Goal: Check status

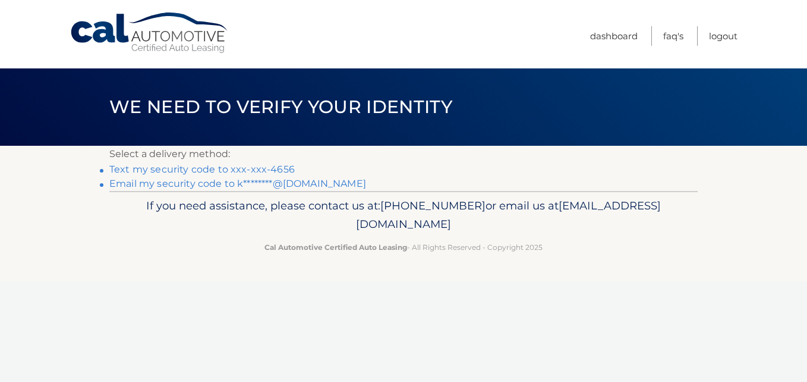
click at [282, 166] on link "Text my security code to xxx-xxx-4656" at bounding box center [201, 168] width 185 height 11
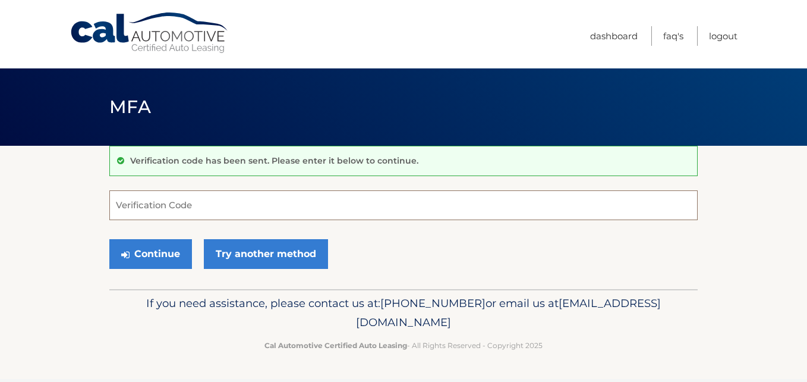
click at [226, 204] on input "Verification Code" at bounding box center [403, 205] width 588 height 30
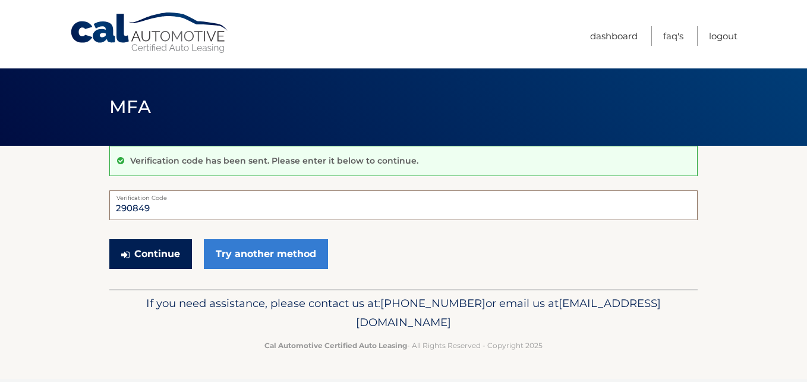
type input "290849"
click at [159, 246] on button "Continue" at bounding box center [150, 254] width 83 height 30
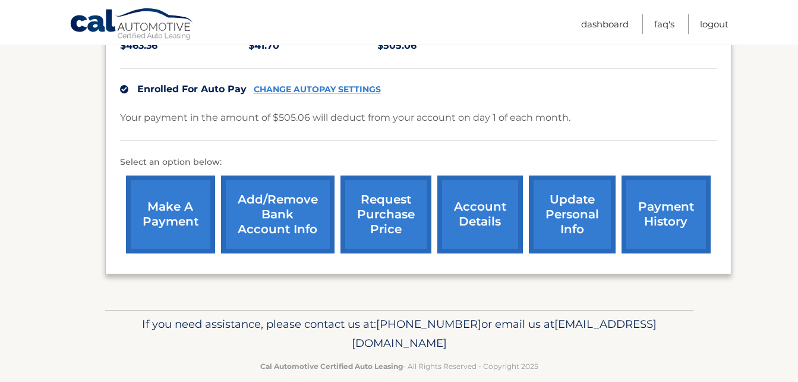
scroll to position [294, 0]
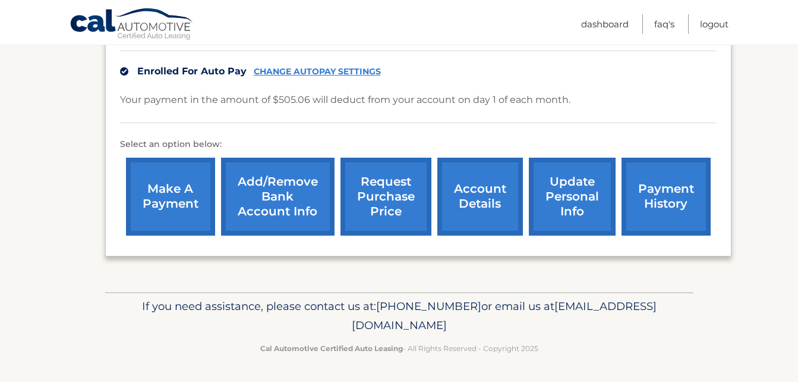
click at [485, 193] on link "account details" at bounding box center [480, 196] width 86 height 78
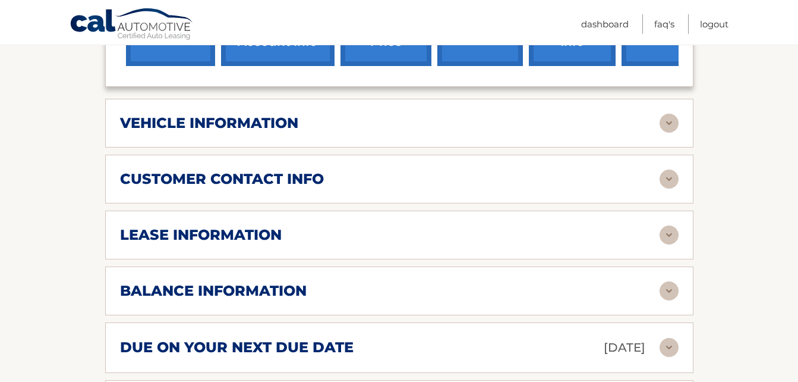
scroll to position [475, 0]
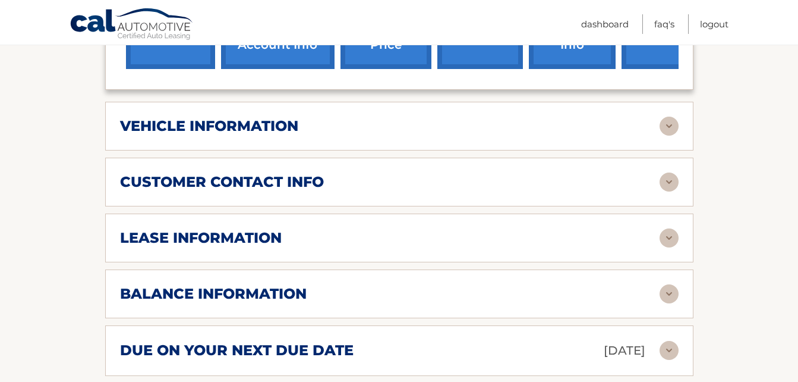
click at [414, 234] on div "lease information" at bounding box center [390, 238] width 540 height 18
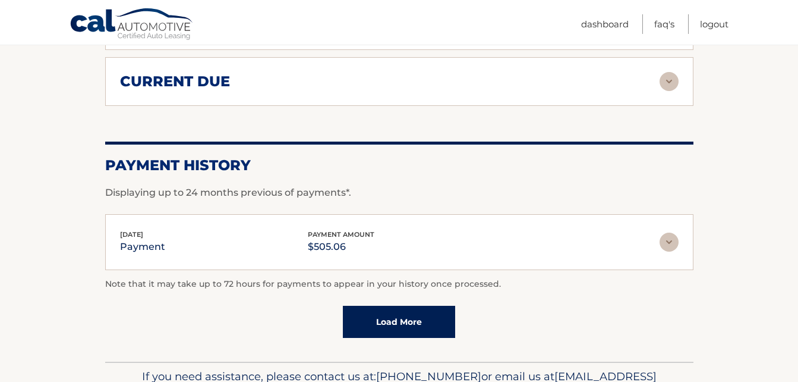
scroll to position [1070, 0]
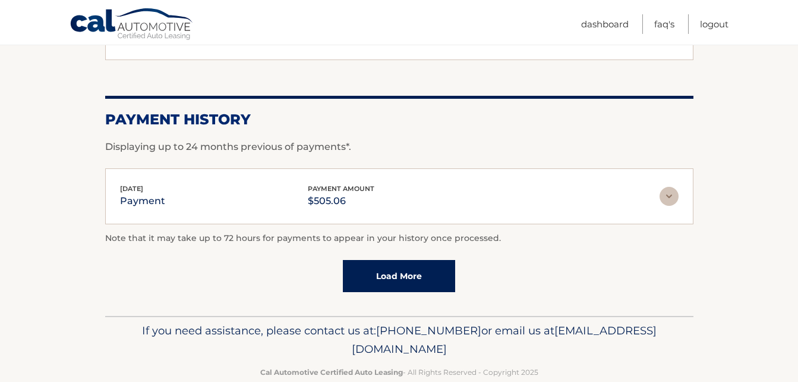
click at [416, 274] on link "Load More" at bounding box center [399, 276] width 112 height 32
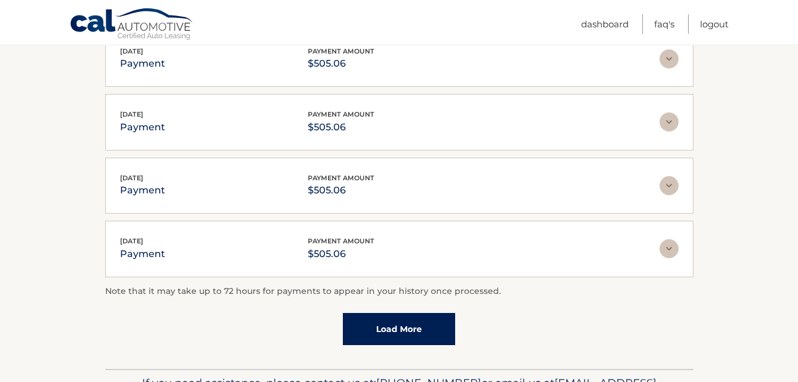
scroll to position [1410, 0]
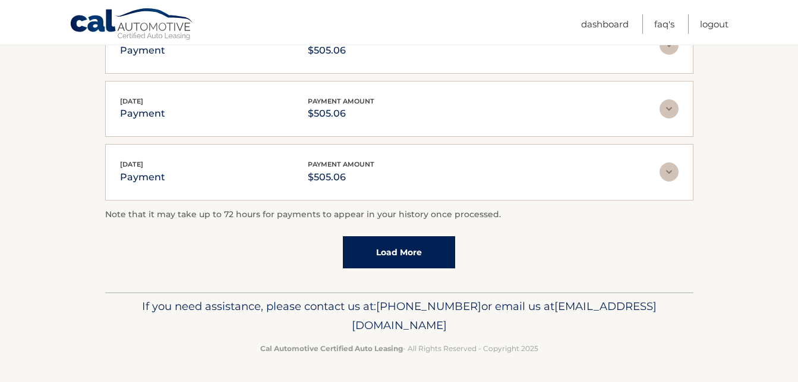
click at [408, 244] on link "Load More" at bounding box center [399, 252] width 112 height 32
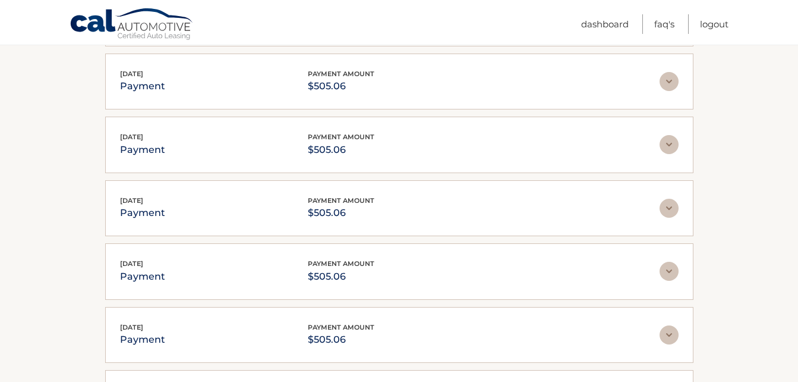
scroll to position [836, 0]
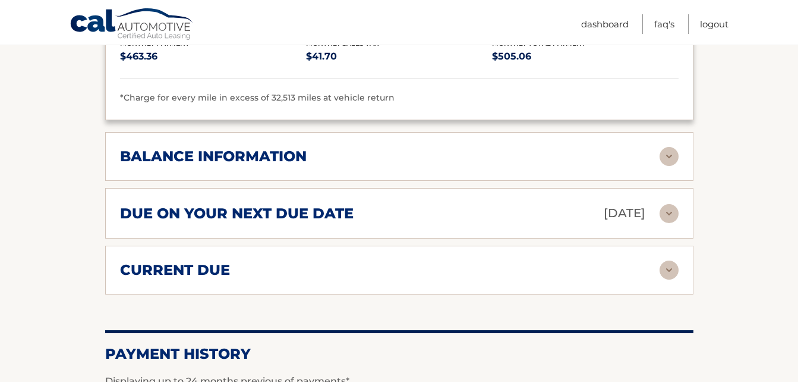
click at [455, 150] on div "balance information" at bounding box center [390, 156] width 540 height 18
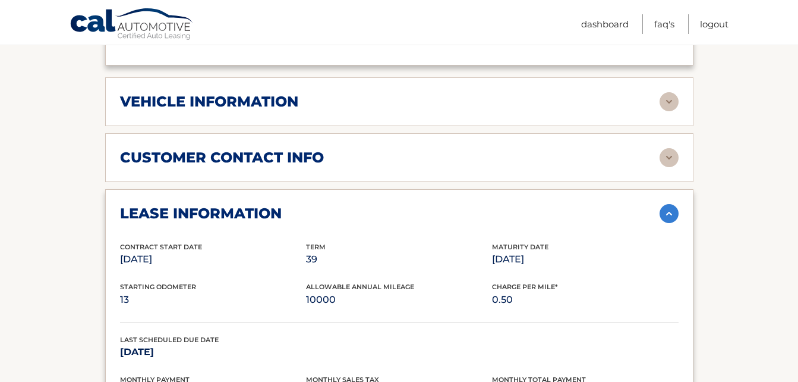
scroll to position [479, 0]
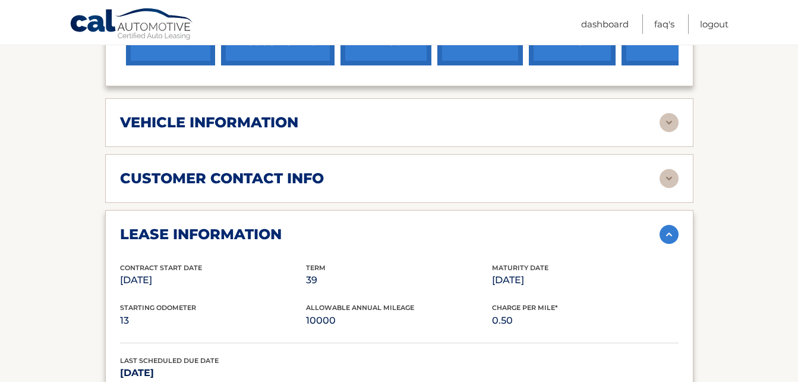
click at [515, 116] on div "vehicle information" at bounding box center [390, 123] width 540 height 18
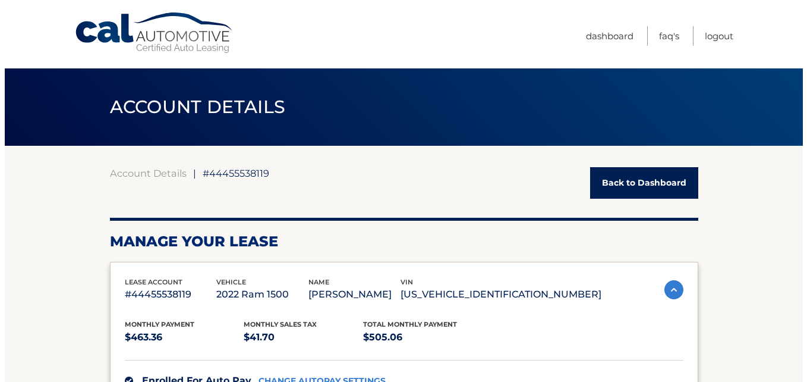
scroll to position [238, 0]
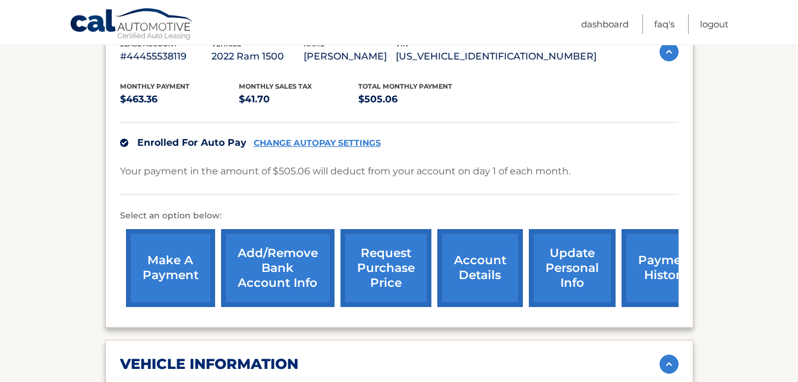
click at [389, 261] on link "request purchase price" at bounding box center [386, 268] width 91 height 78
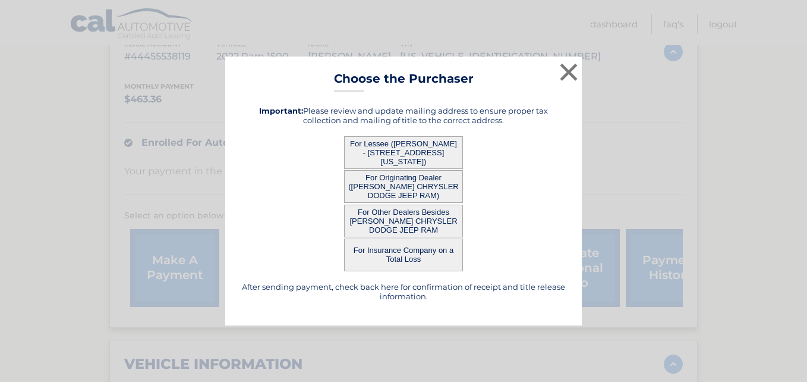
click at [409, 148] on button "For Lessee ([PERSON_NAME] - [STREET_ADDRESS][US_STATE])" at bounding box center [403, 152] width 119 height 33
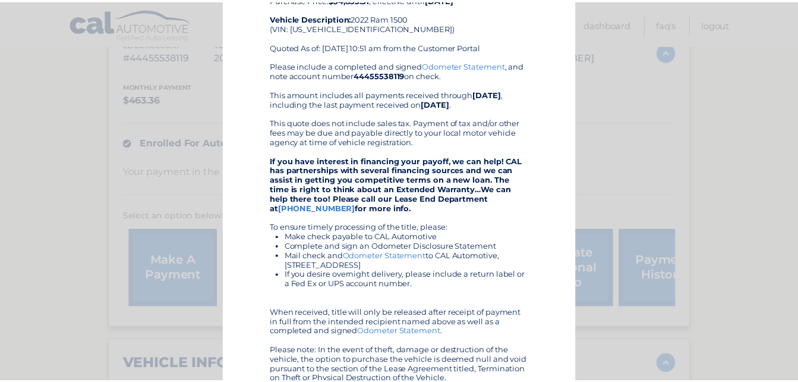
scroll to position [7, 0]
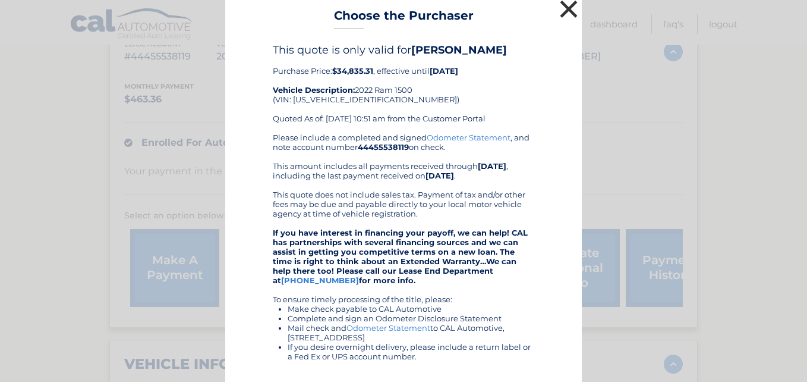
click at [563, 5] on button "×" at bounding box center [569, 9] width 24 height 24
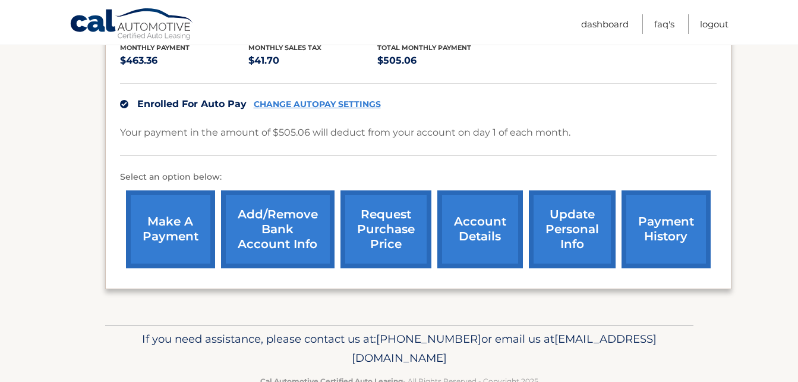
scroll to position [294, 0]
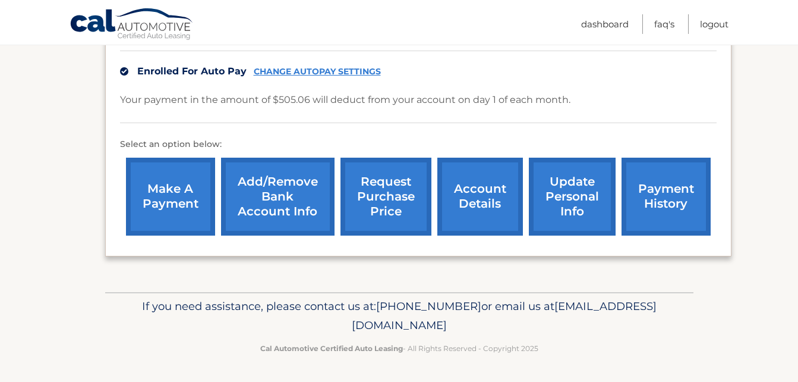
click at [386, 187] on link "request purchase price" at bounding box center [386, 196] width 91 height 78
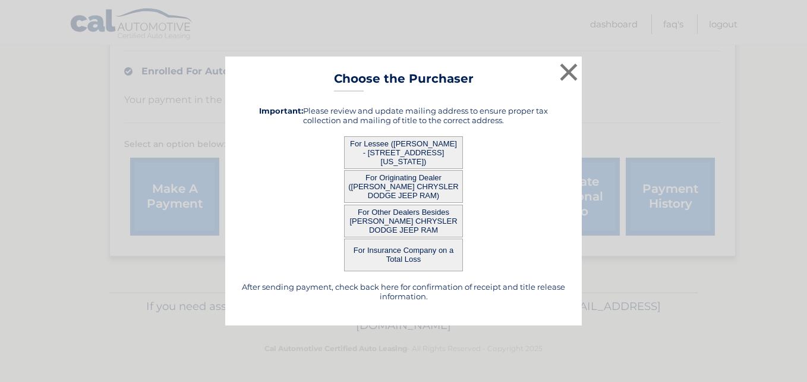
click at [390, 183] on button "For Originating Dealer ([PERSON_NAME] CHRYSLER DODGE JEEP RAM)" at bounding box center [403, 186] width 119 height 33
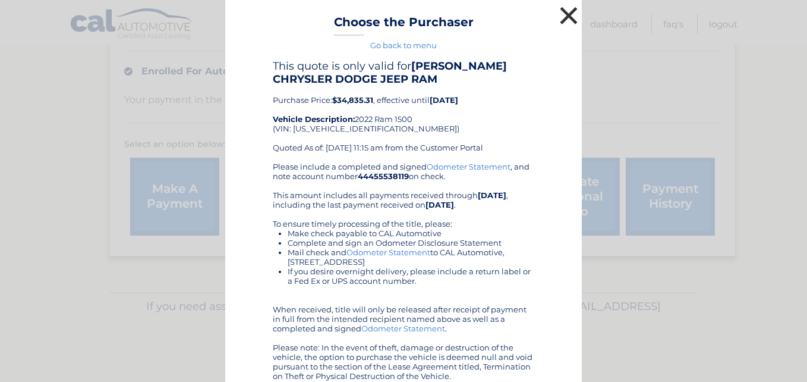
click at [564, 12] on button "×" at bounding box center [569, 16] width 24 height 24
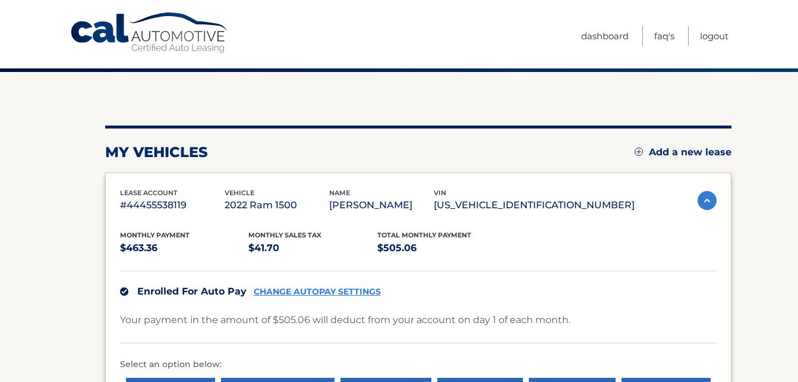
scroll to position [294, 0]
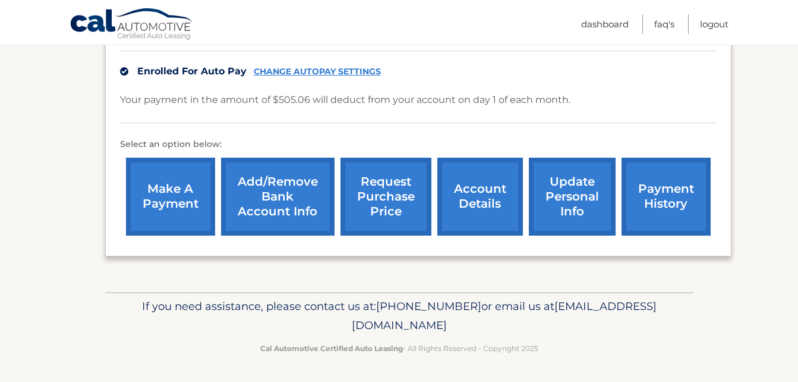
click at [387, 192] on link "request purchase price" at bounding box center [386, 196] width 91 height 78
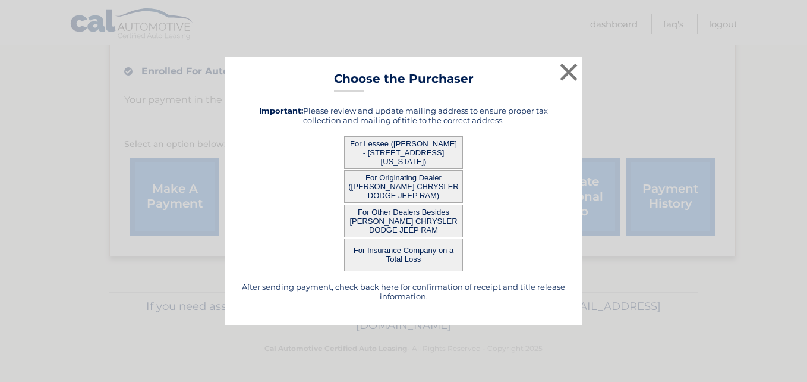
click at [389, 191] on button "For Originating Dealer ([PERSON_NAME] CHRYSLER DODGE JEEP RAM)" at bounding box center [403, 186] width 119 height 33
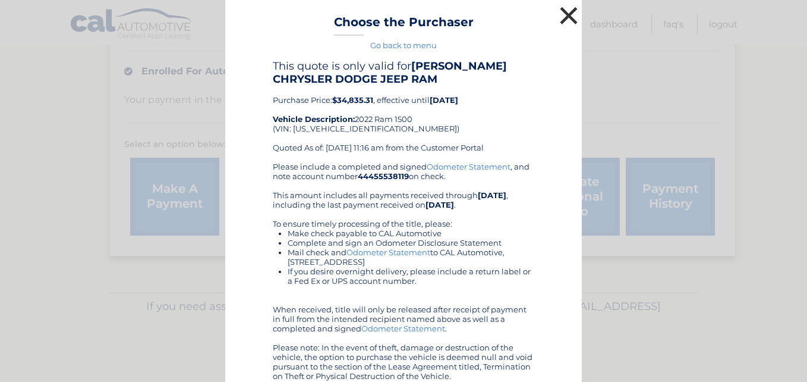
click at [566, 13] on button "×" at bounding box center [569, 16] width 24 height 24
